Goal: Task Accomplishment & Management: Manage account settings

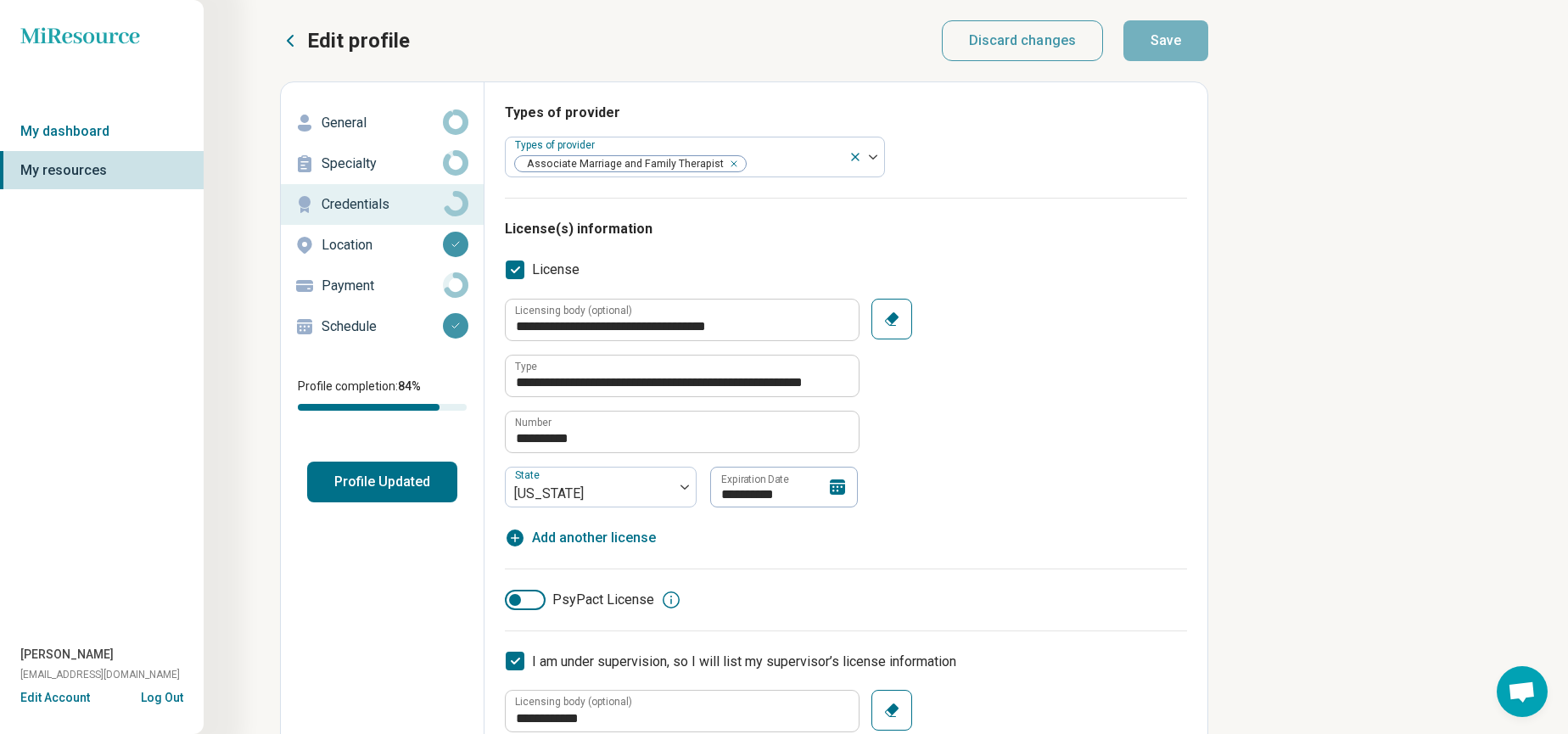
click at [832, 492] on icon at bounding box center [838, 487] width 16 height 16
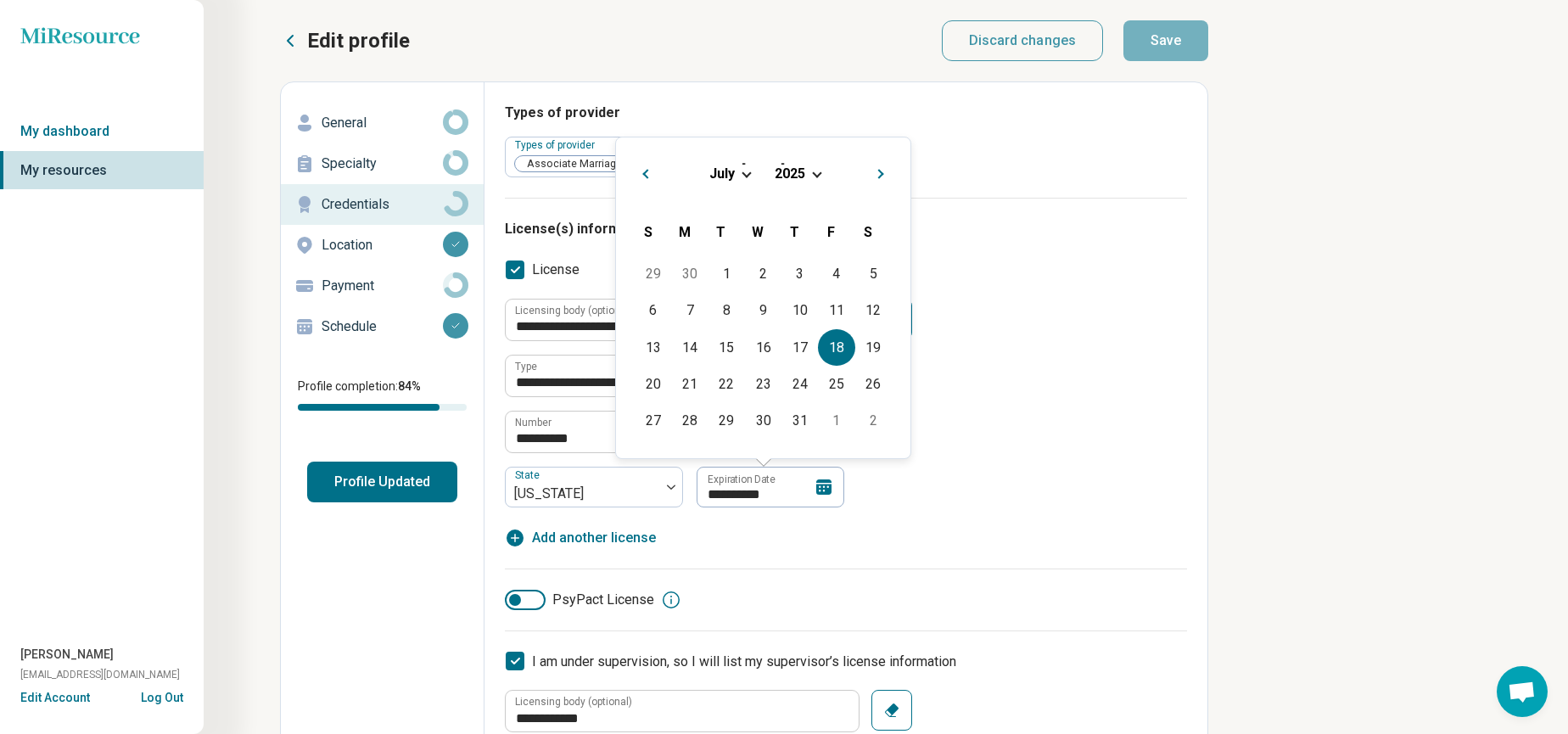
click at [794, 171] on span "2025" at bounding box center [789, 173] width 30 height 16
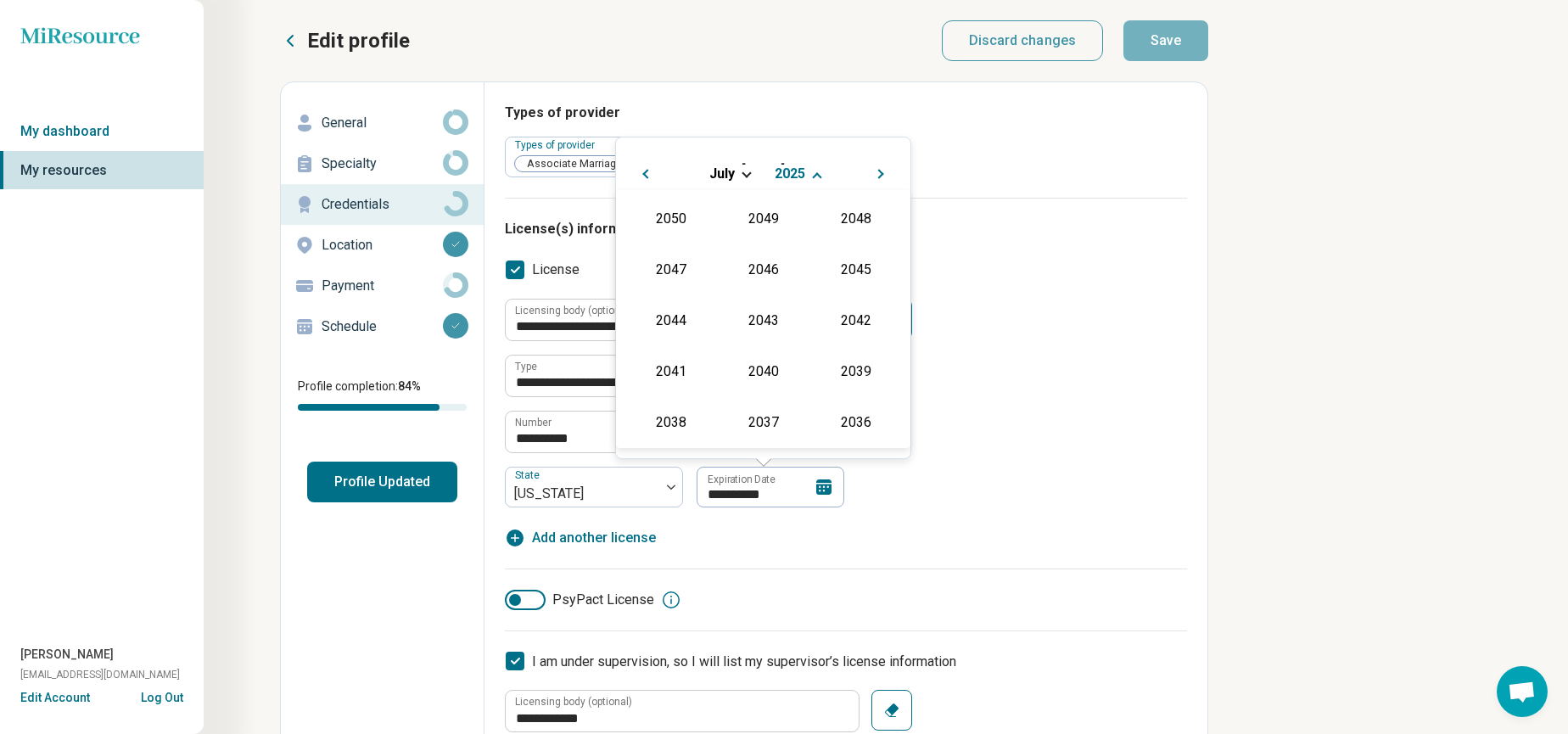
scroll to position [307, 0]
click at [687, 326] on div "2026" at bounding box center [670, 318] width 82 height 30
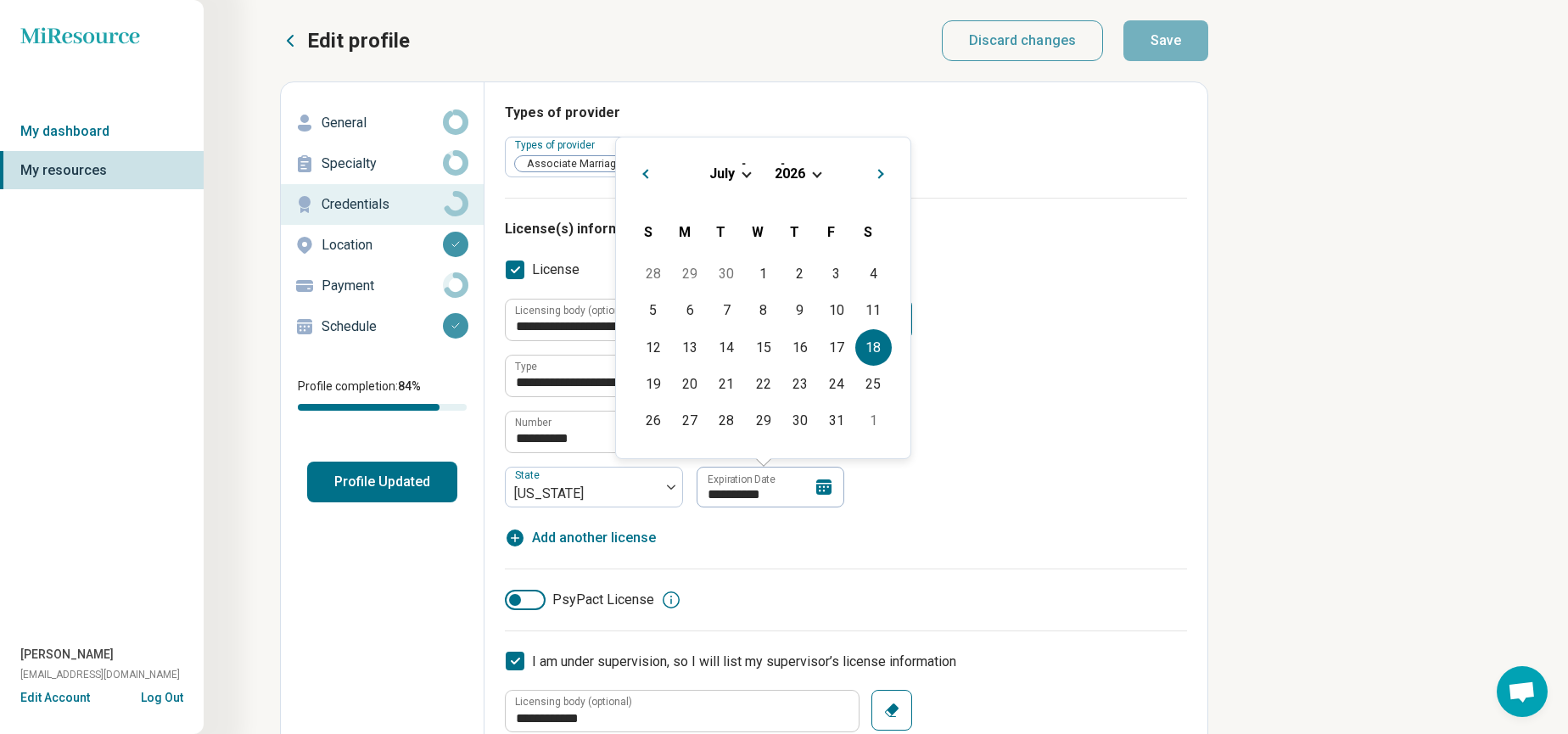
click at [877, 352] on div "18" at bounding box center [873, 347] width 36 height 36
type textarea "*"
type input "**********"
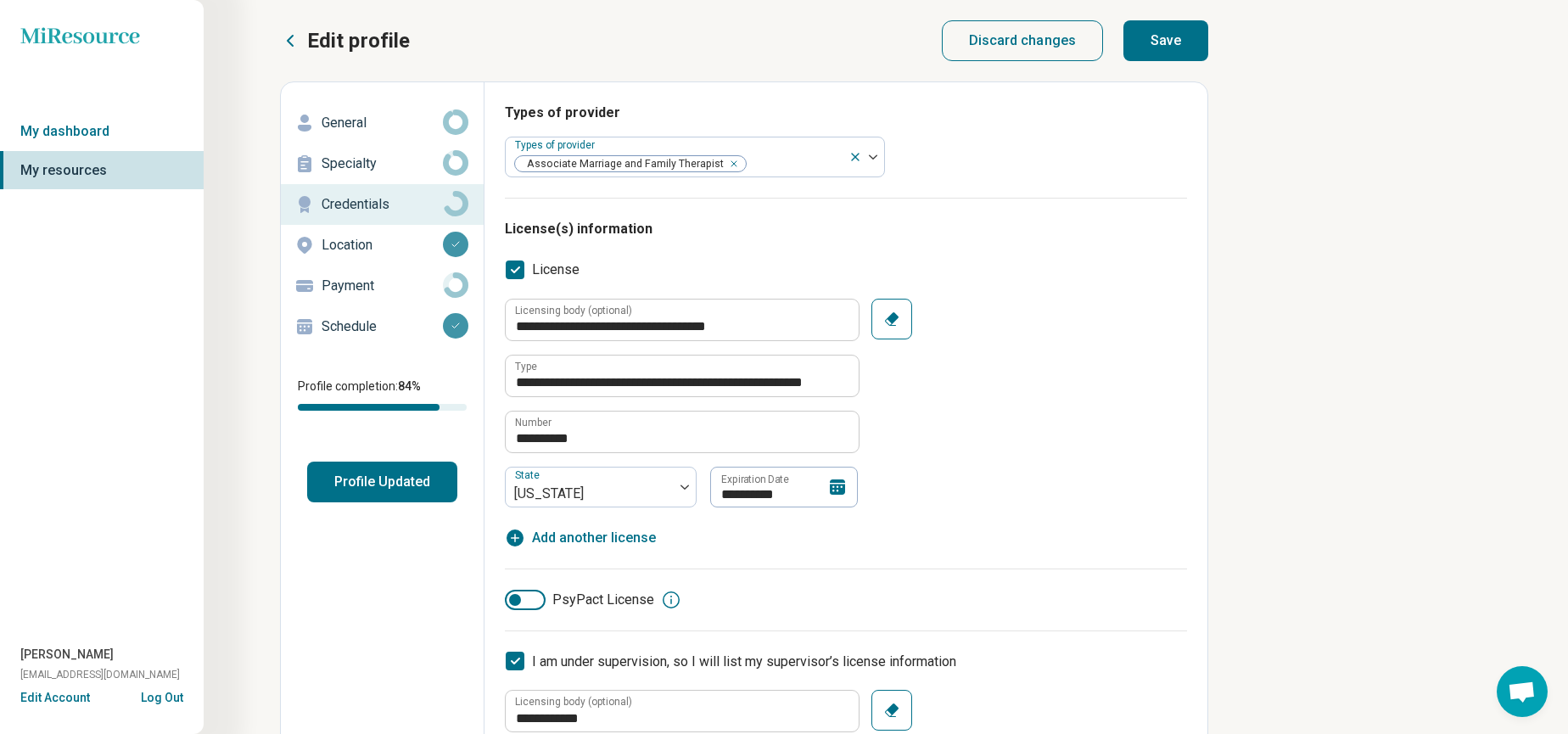
click at [1163, 45] on button "Save" at bounding box center [1165, 41] width 85 height 41
type textarea "*"
click at [336, 243] on p "Location" at bounding box center [382, 245] width 122 height 21
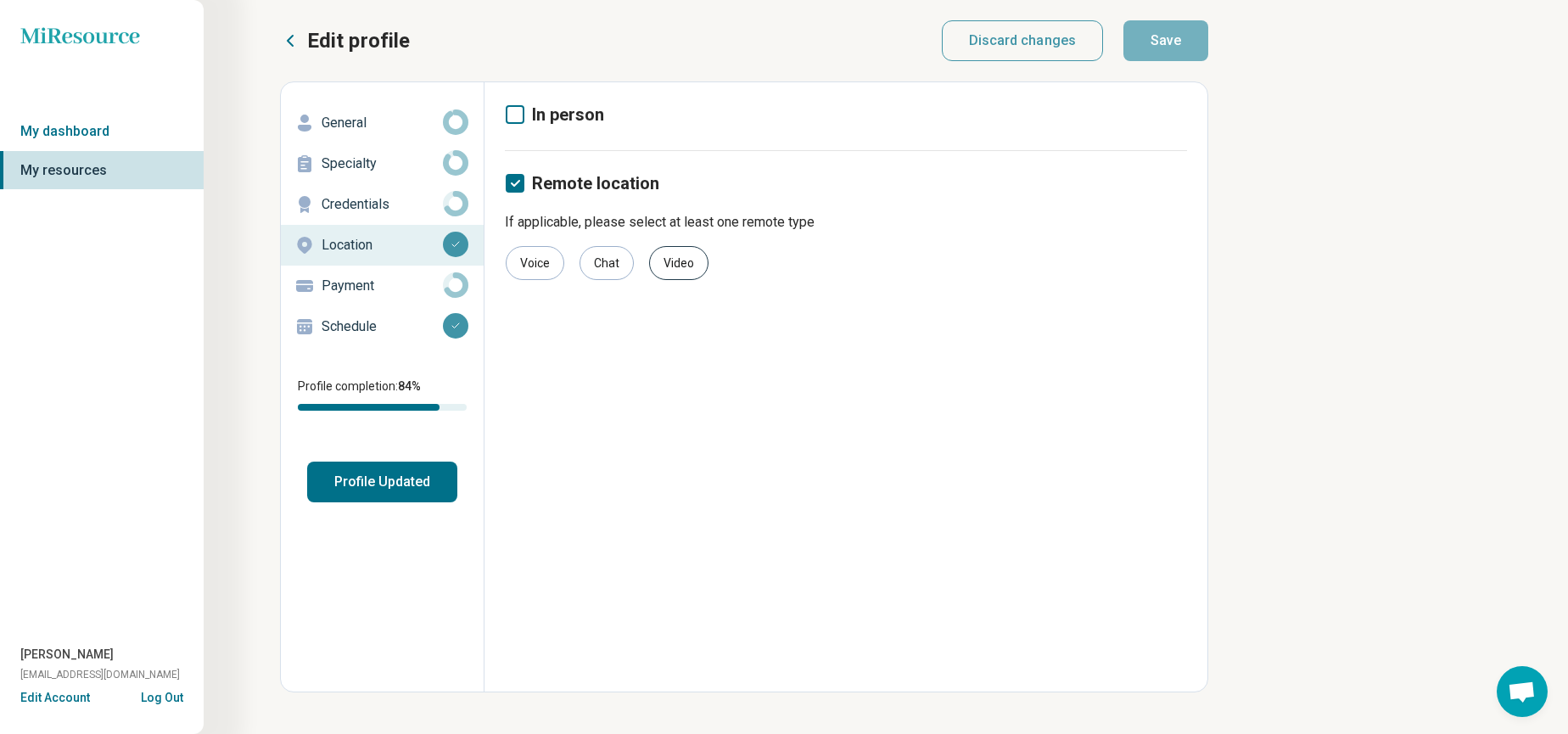
click at [664, 268] on div "Video" at bounding box center [678, 263] width 60 height 34
click at [425, 466] on button "Profile Updated" at bounding box center [381, 482] width 150 height 41
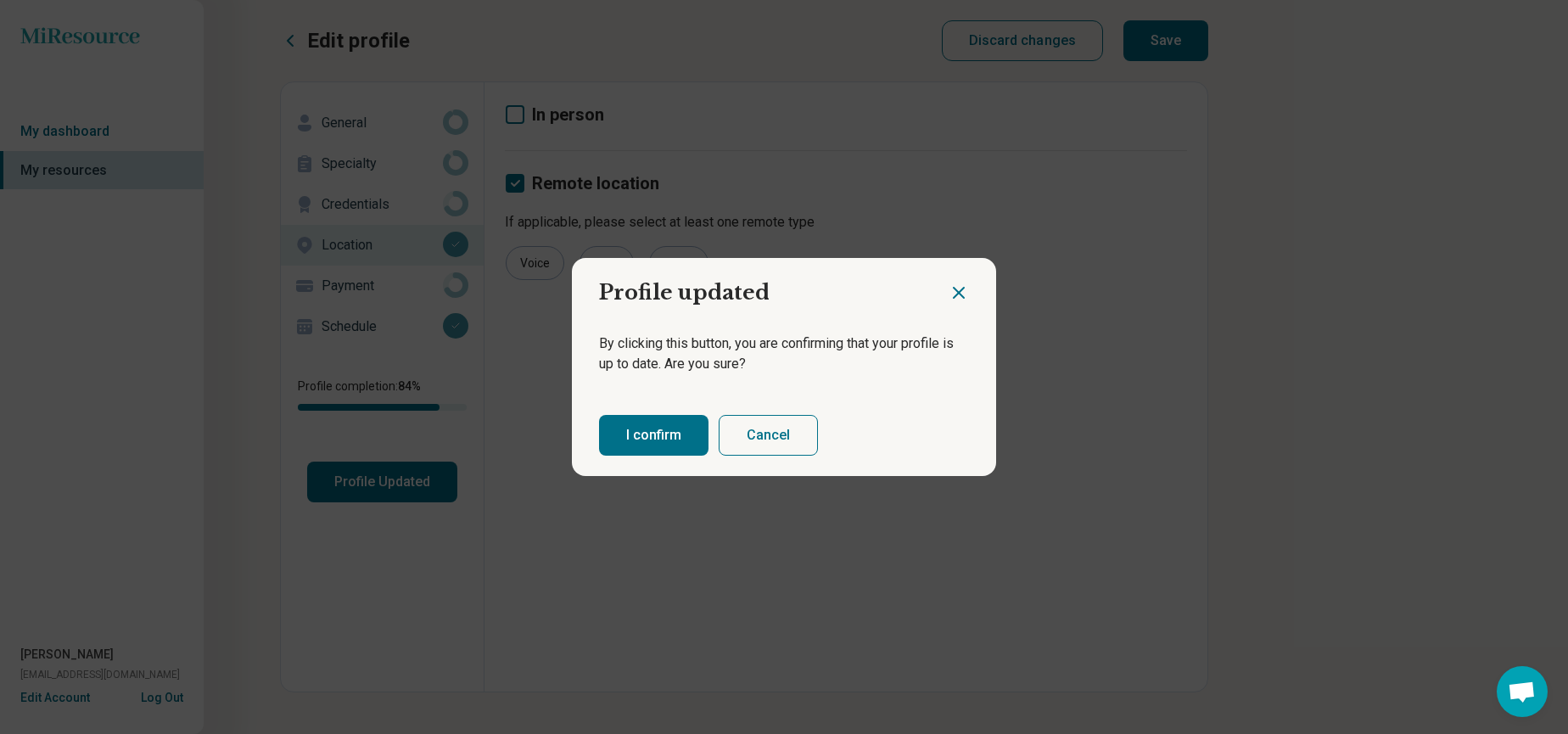
click at [622, 423] on button "I confirm" at bounding box center [654, 435] width 110 height 41
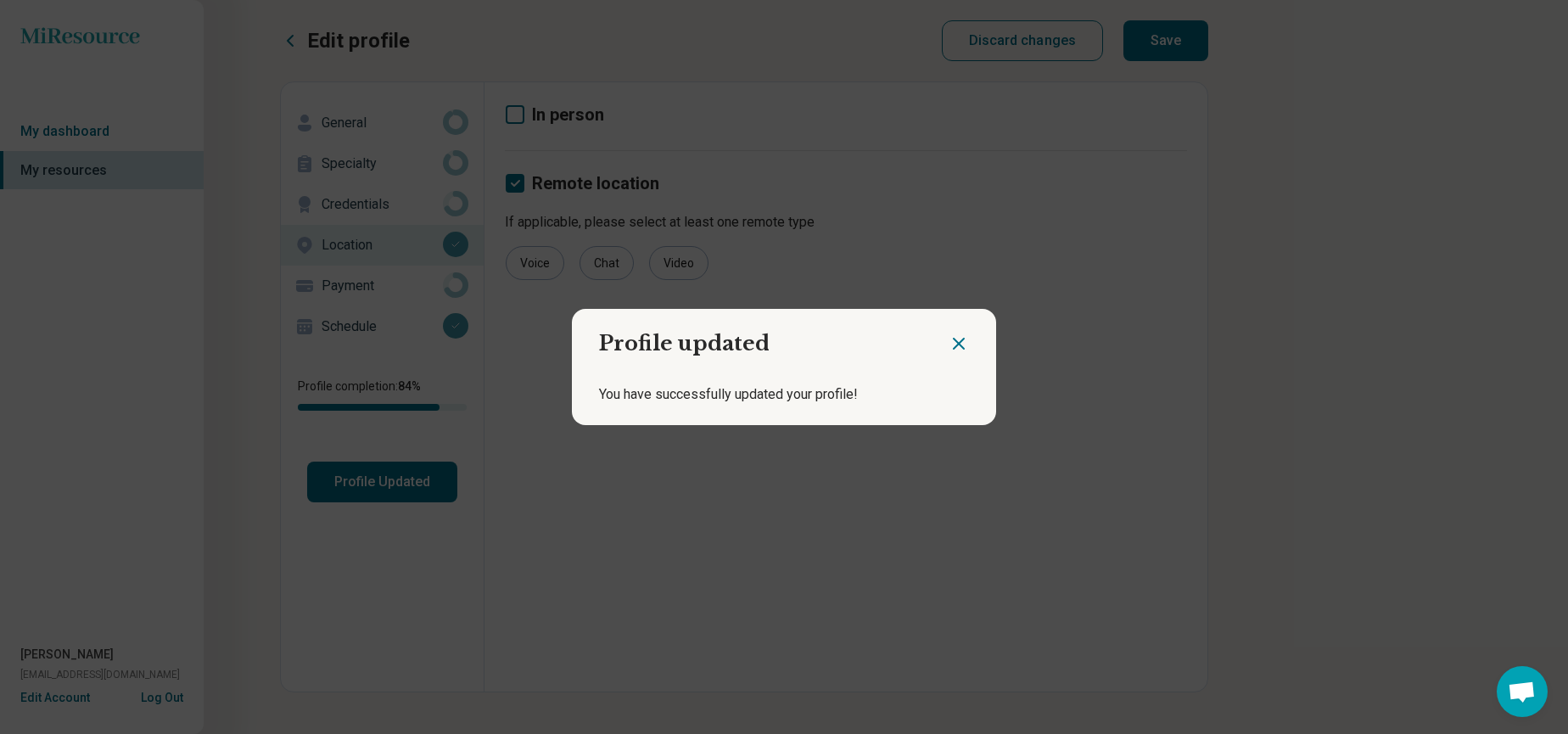
click at [962, 349] on icon "Close dialog" at bounding box center [958, 343] width 21 height 21
